Goal: Find specific page/section: Find specific page/section

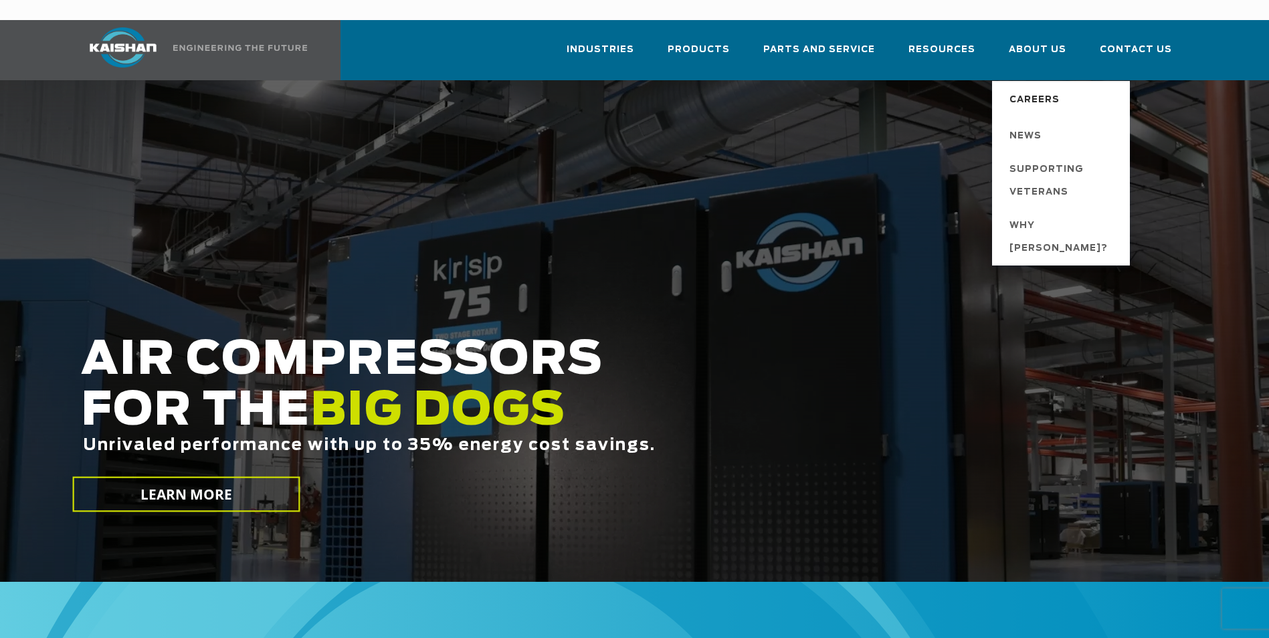
click at [1035, 89] on span "Careers" at bounding box center [1034, 100] width 50 height 23
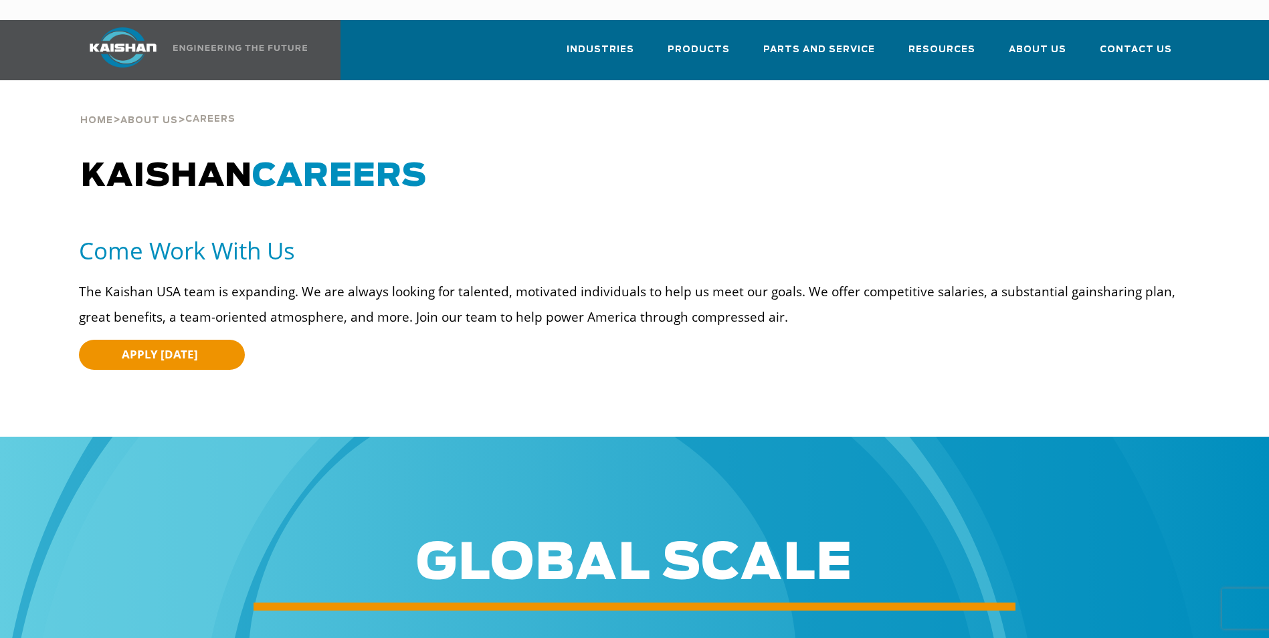
click at [710, 169] on h1 "KAISHAN CAREERS" at bounding box center [494, 176] width 827 height 37
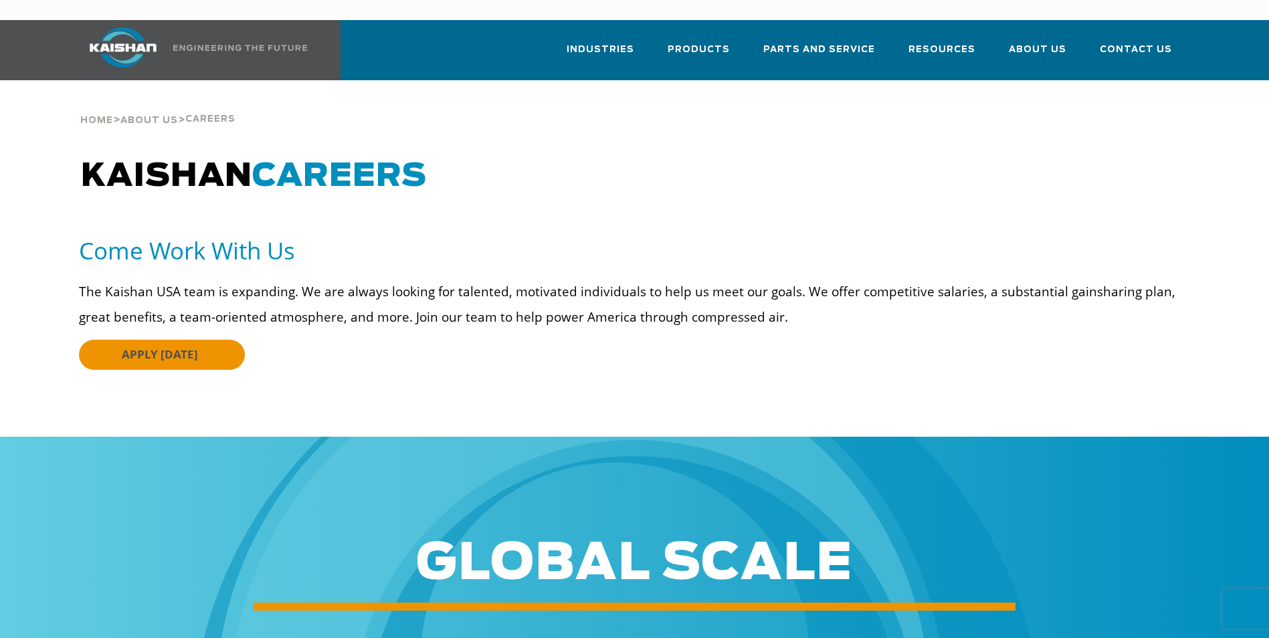
click at [173, 346] on span "APPLY TODAY" at bounding box center [160, 353] width 76 height 15
